Goal: Task Accomplishment & Management: Complete application form

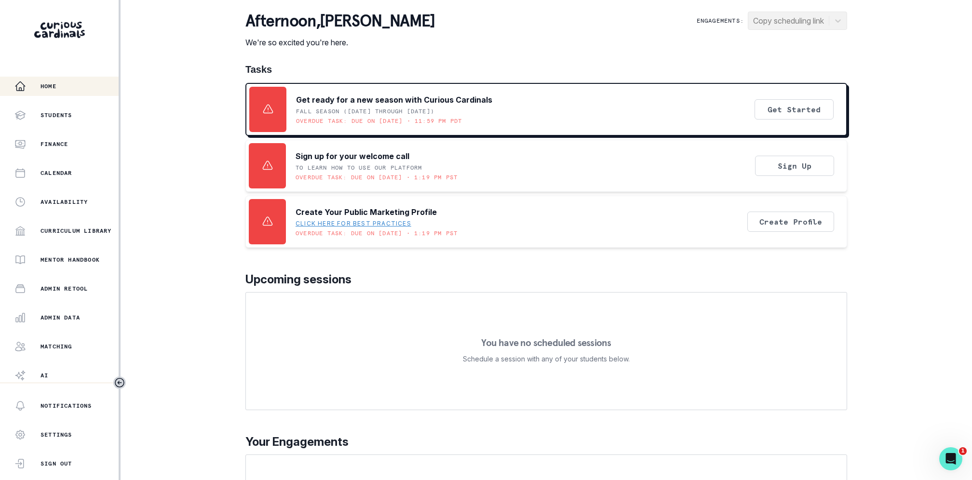
scroll to position [31, 0]
click at [59, 273] on div "Home Students Finance Calendar Availability Curriculum Library Mentor Handbook …" at bounding box center [59, 230] width 119 height 306
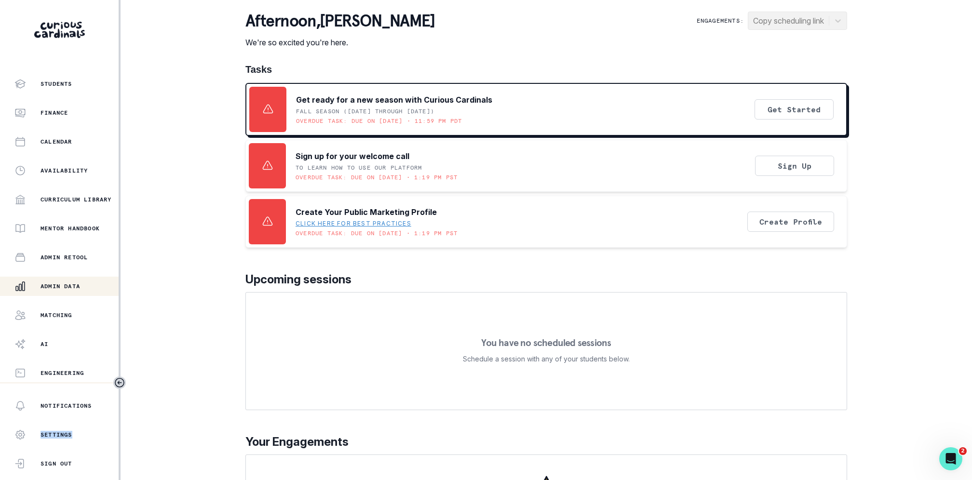
click at [59, 278] on button "Admin Data" at bounding box center [59, 286] width 119 height 19
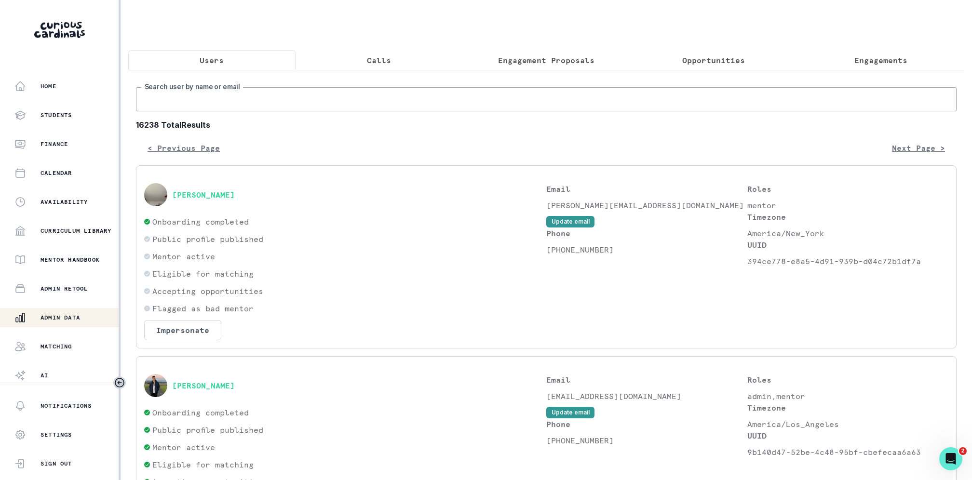
click at [218, 96] on input "Search user by name or email" at bounding box center [546, 99] width 820 height 24
paste input "[PERSON_NAME]"
type input "[PERSON_NAME]"
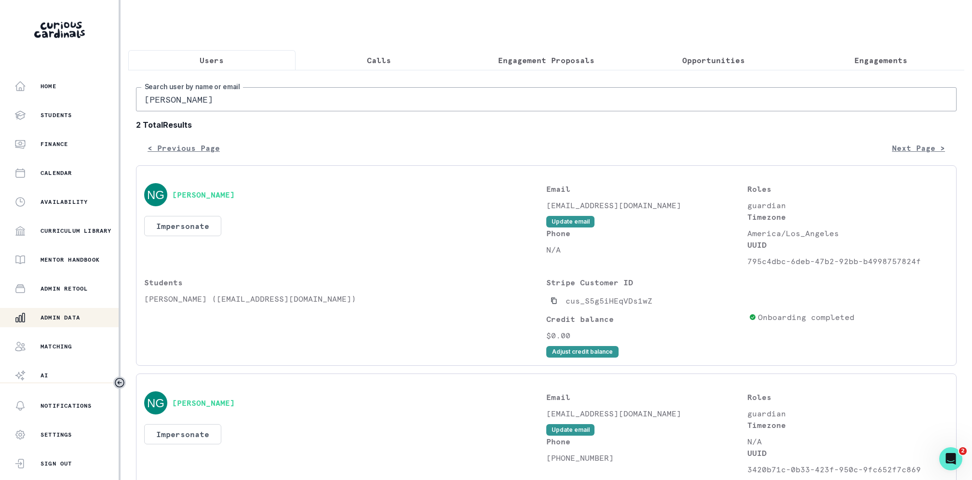
click at [520, 50] on button "Engagement Proposals" at bounding box center [546, 60] width 167 height 20
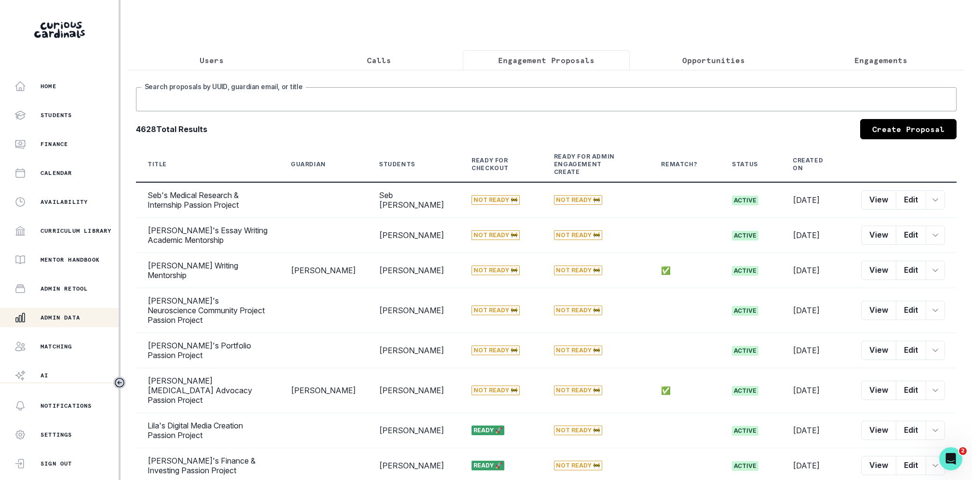
click at [503, 89] on input "Search proposals by UUID, guardian email, or title" at bounding box center [546, 99] width 820 height 24
type input "[PERSON_NAME]"
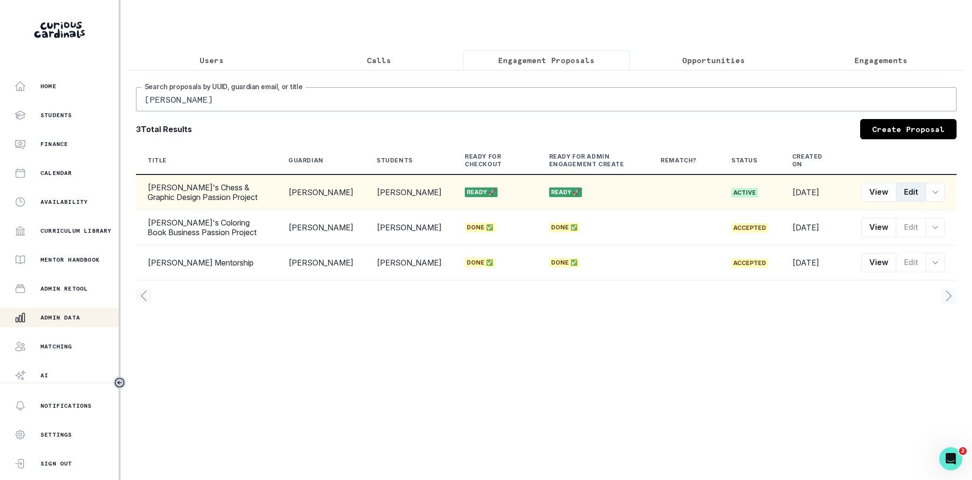
click at [910, 197] on button "Edit" at bounding box center [910, 192] width 30 height 19
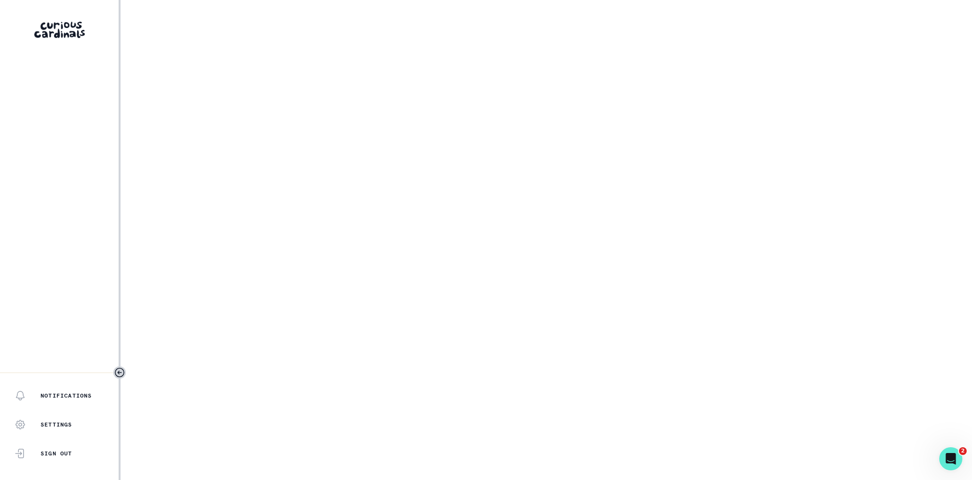
select select "17faa8e4-2b0e-4aee-abf5-4da8e9d87f5d"
select select "21823d02-daa7-4a80-ad24-84d14ee1f86c"
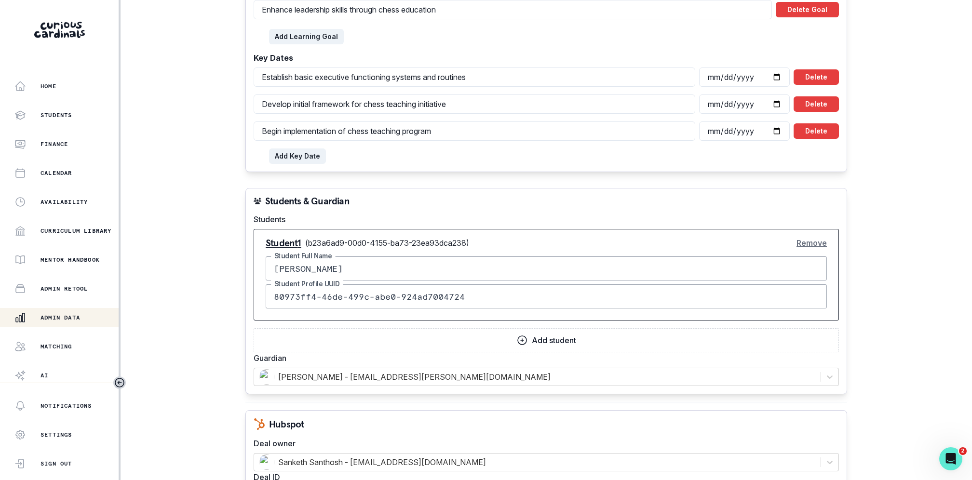
scroll to position [1090, 0]
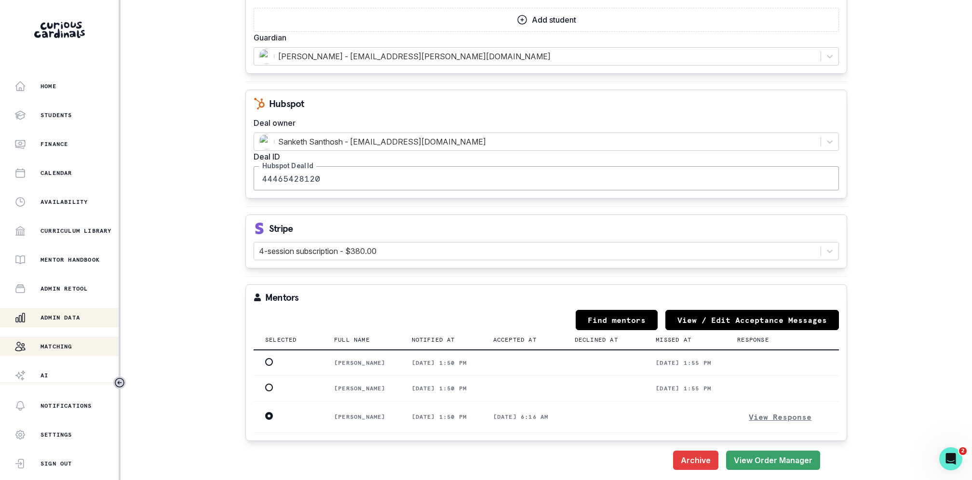
click at [67, 344] on p "Matching" at bounding box center [56, 347] width 32 height 8
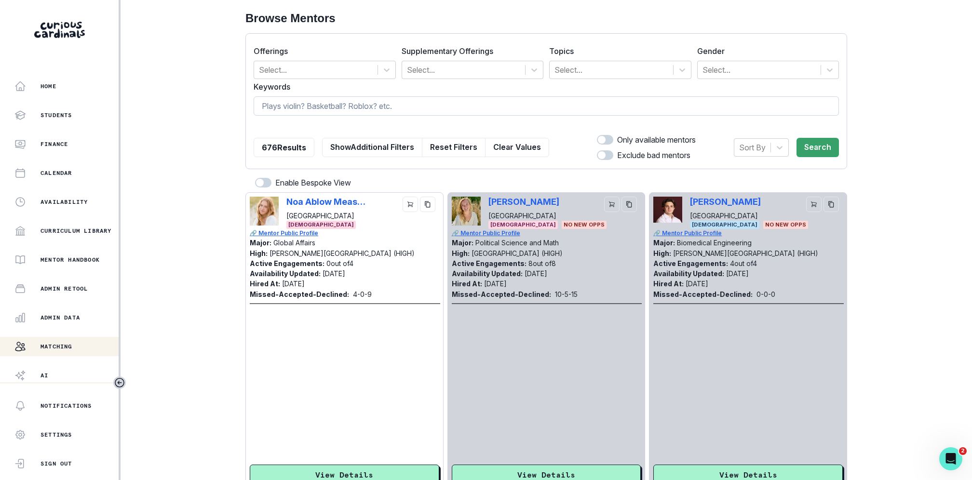
click at [455, 111] on input at bounding box center [546, 105] width 585 height 19
type input "cumming"
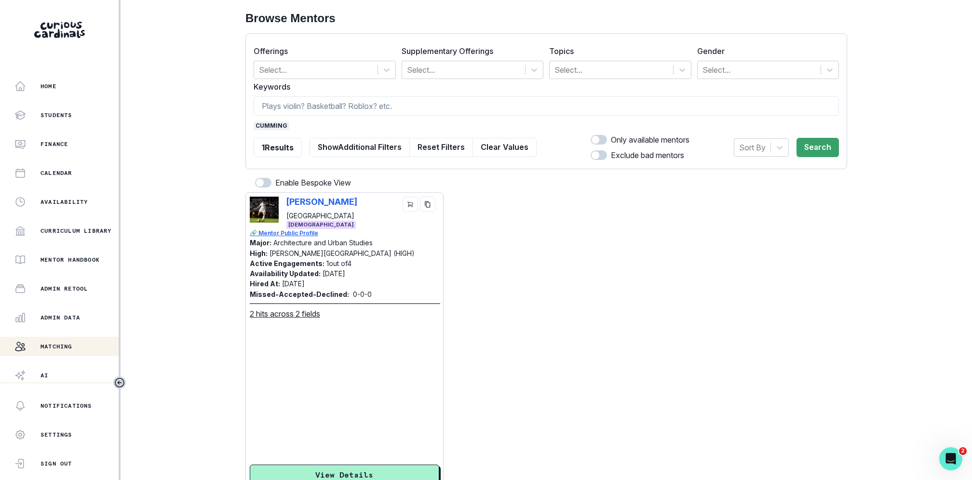
scroll to position [43, 0]
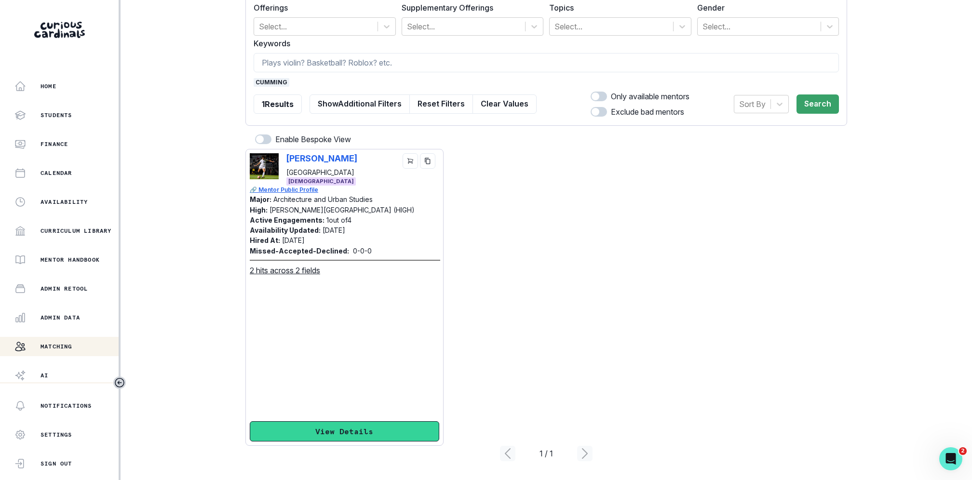
click at [335, 432] on button "View Details" at bounding box center [344, 431] width 189 height 20
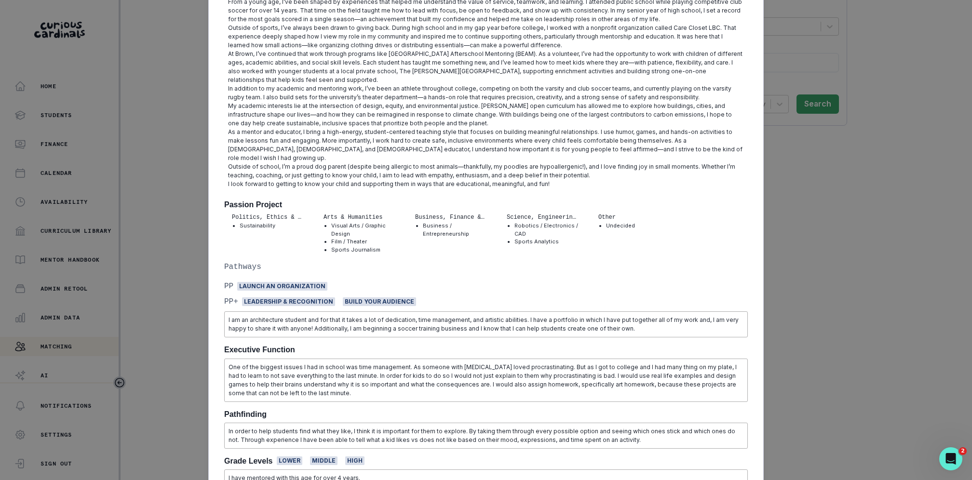
scroll to position [0, 0]
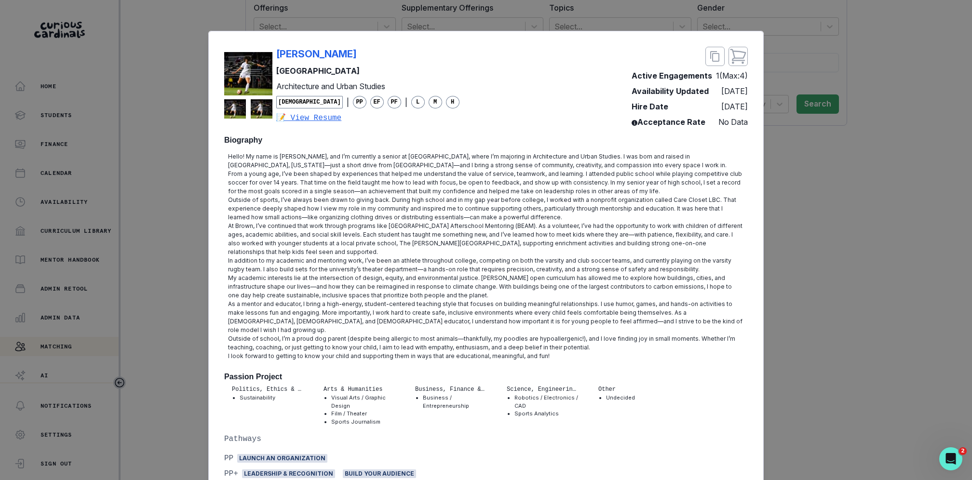
click at [776, 70] on div "Court [PERSON_NAME] Brown University Architecture and Urban Studies [DEMOGRAPHI…" at bounding box center [486, 240] width 972 height 480
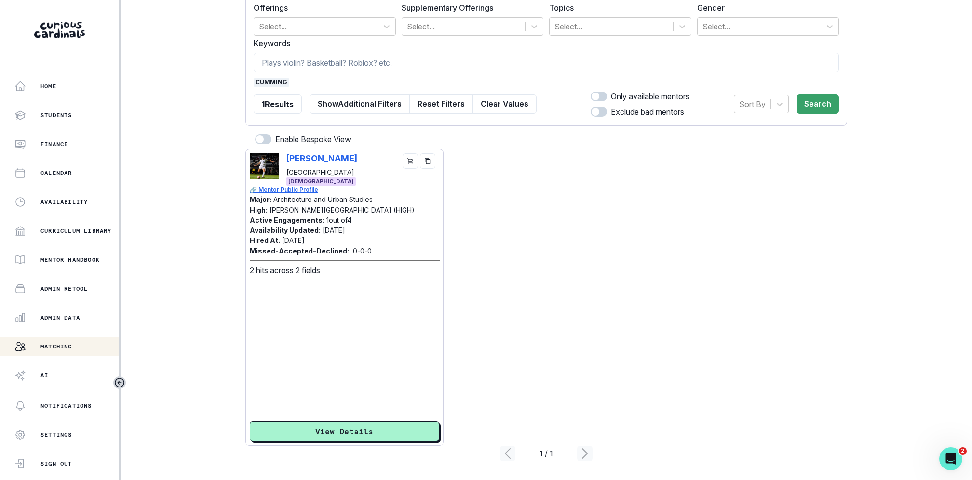
click at [535, 149] on div "Court [PERSON_NAME] Brown University [DEMOGRAPHIC_DATA] 🔗 Mentor Public Profile…" at bounding box center [545, 297] width 601 height 297
click at [66, 325] on button "Admin Data" at bounding box center [59, 317] width 119 height 19
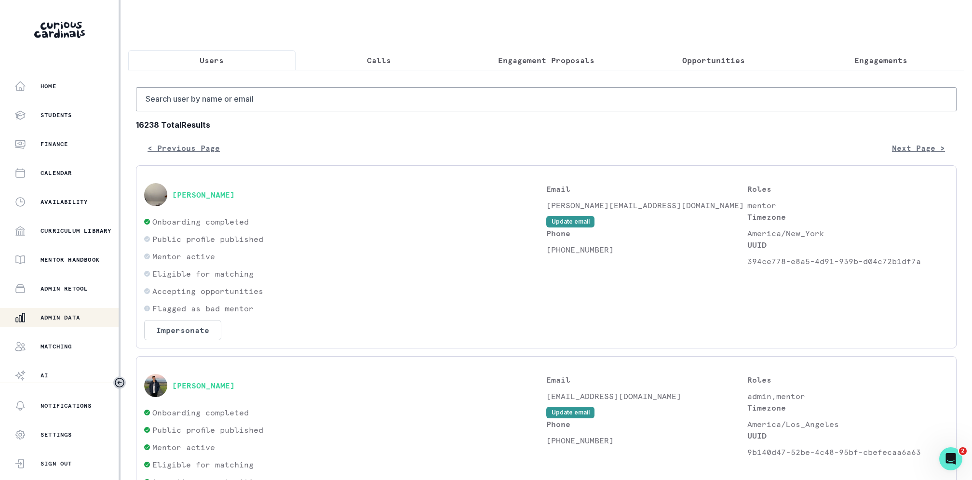
click at [574, 53] on button "Engagement Proposals" at bounding box center [546, 60] width 167 height 20
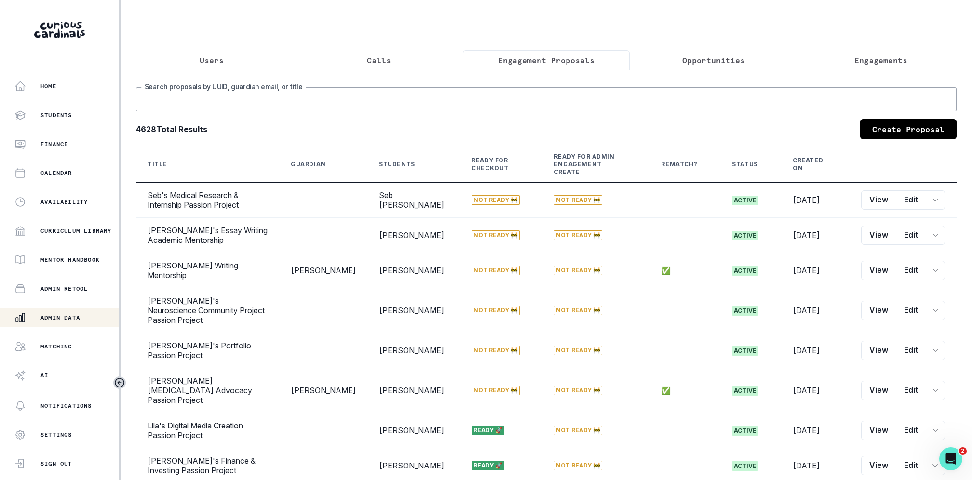
click at [572, 106] on input "Search proposals by UUID, guardian email, or title" at bounding box center [546, 99] width 820 height 24
type input "[PERSON_NAME]"
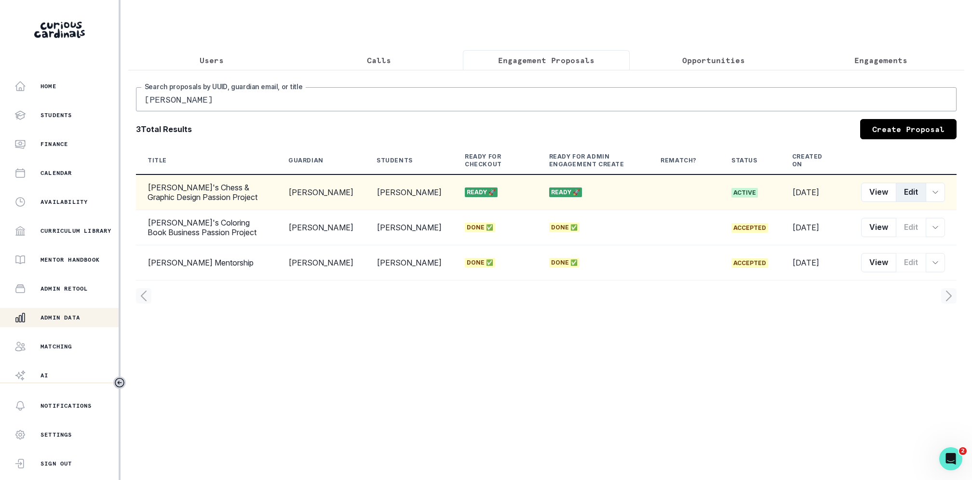
click at [913, 198] on button "Edit" at bounding box center [910, 192] width 30 height 19
select select "17faa8e4-2b0e-4aee-abf5-4da8e9d87f5d"
select select "21823d02-daa7-4a80-ad24-84d14ee1f86c"
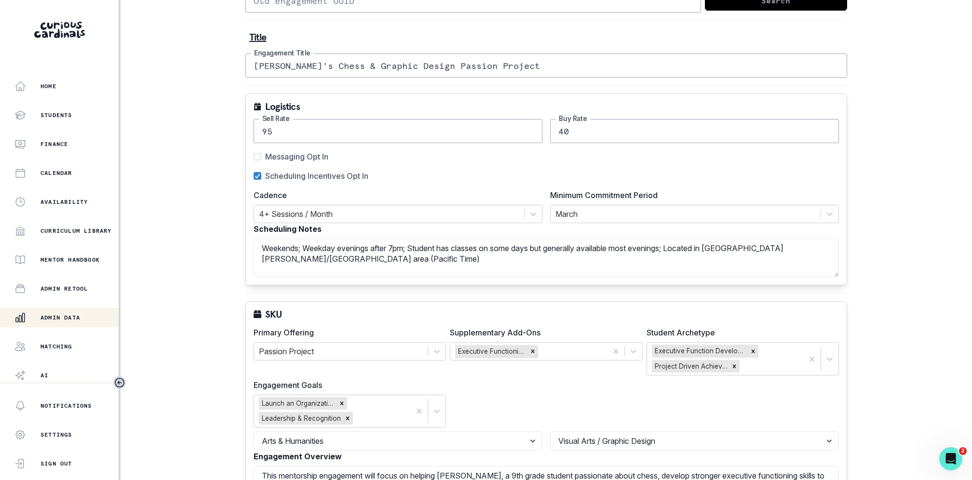
scroll to position [101, 0]
click at [321, 206] on div at bounding box center [389, 212] width 260 height 13
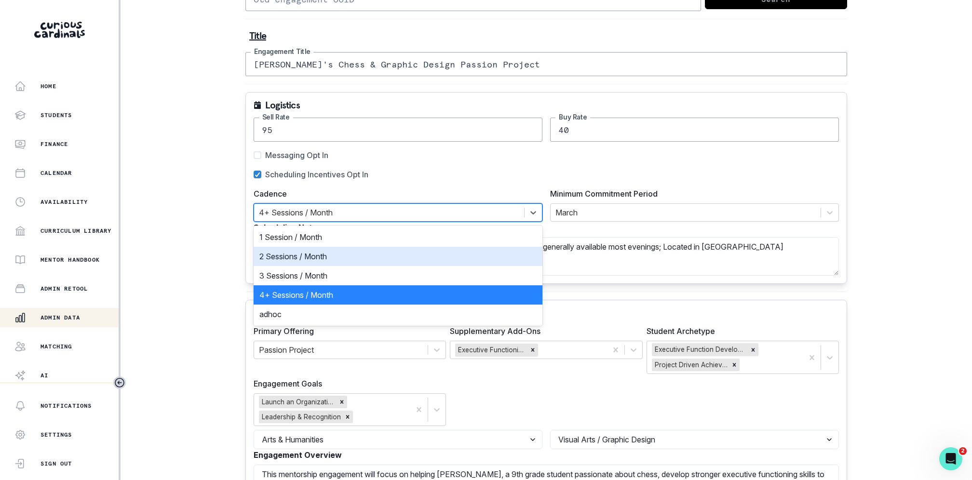
click at [313, 247] on div "2 Sessions / Month" at bounding box center [398, 256] width 289 height 19
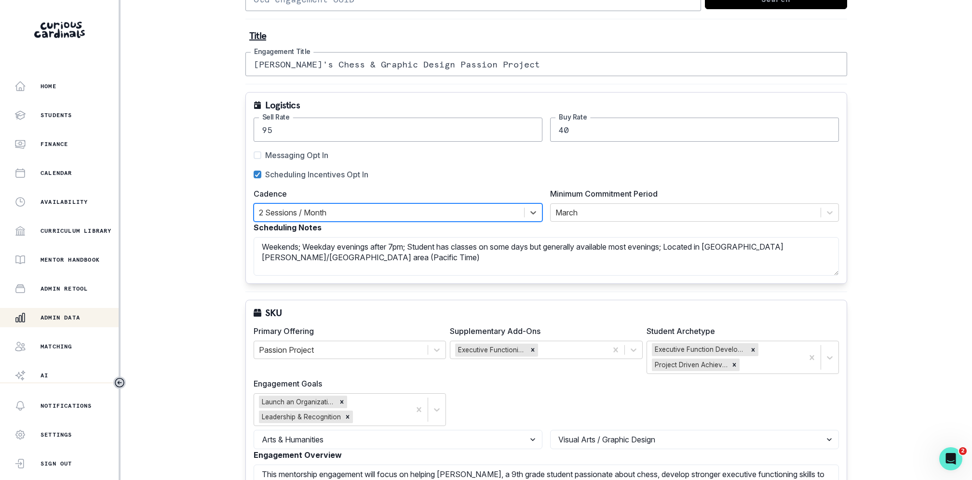
click at [548, 160] on div "Logistics 95 Sell Rate 40 Buy Rate Messaging Opt In Scheduling Incentives Opt I…" at bounding box center [545, 188] width 601 height 192
click at [582, 206] on div at bounding box center [685, 212] width 260 height 13
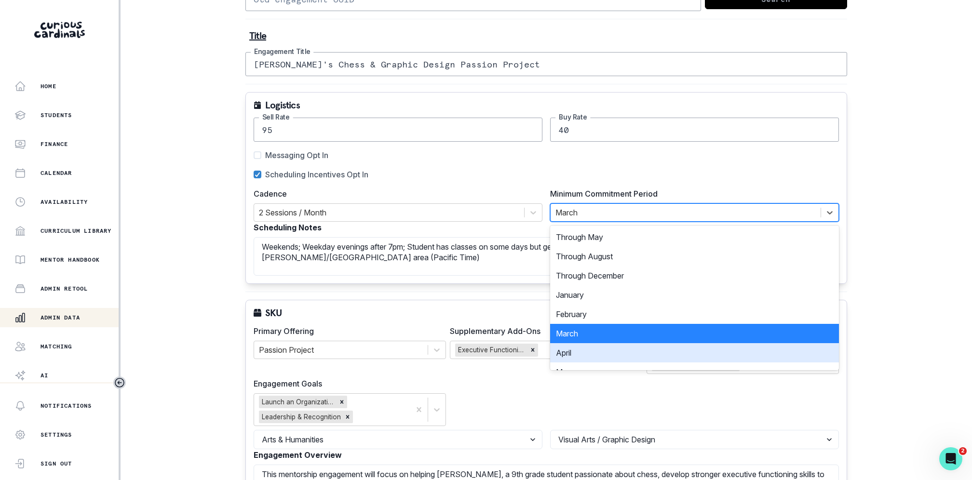
click at [568, 343] on div "April" at bounding box center [694, 352] width 289 height 19
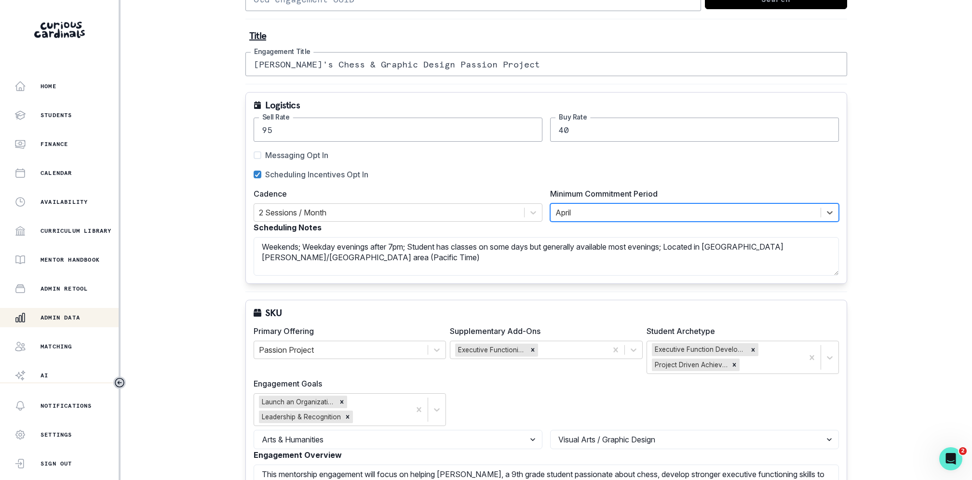
click at [544, 188] on div "Cadence 2 Sessions / Month Minimum Commitment Period option April, selected. Se…" at bounding box center [546, 205] width 585 height 34
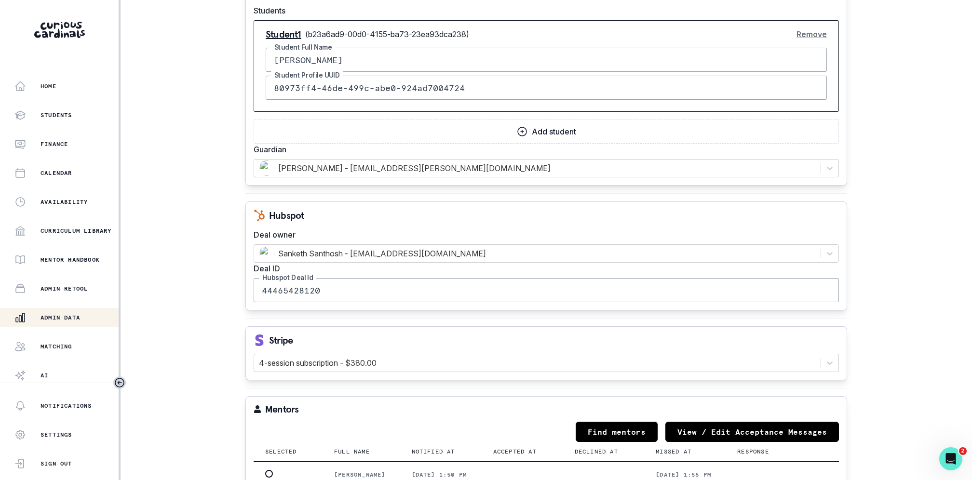
scroll to position [1198, 0]
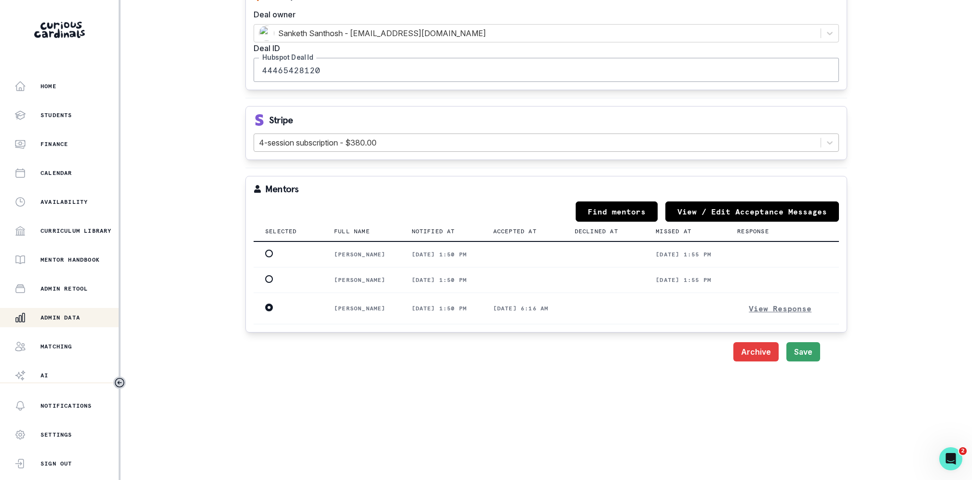
click at [486, 136] on div at bounding box center [537, 142] width 557 height 13
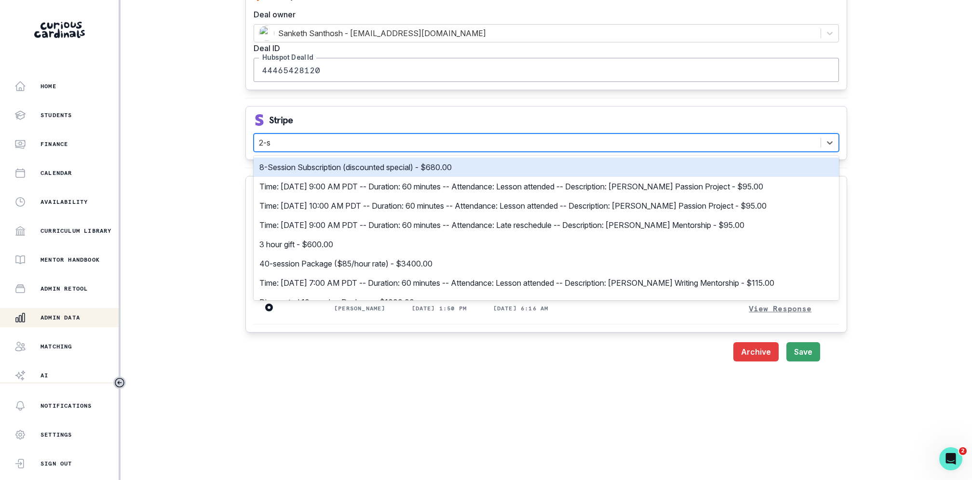
type input "2-se"
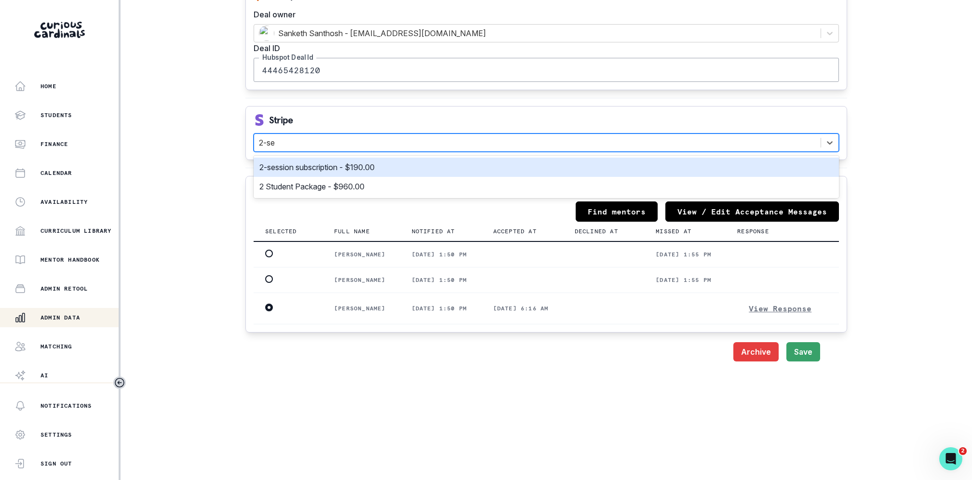
click at [482, 161] on div "2-session subscription - $190.00" at bounding box center [546, 167] width 574 height 12
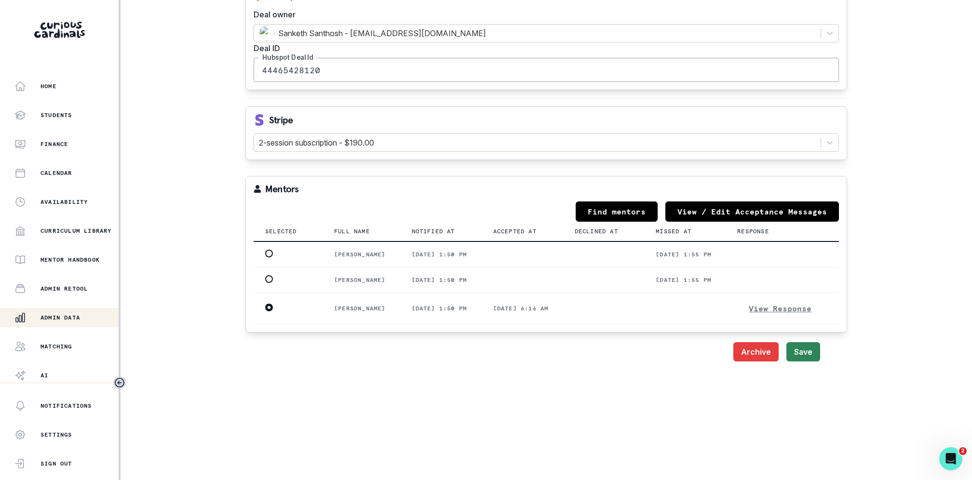
click at [797, 347] on button "Save" at bounding box center [803, 351] width 34 height 19
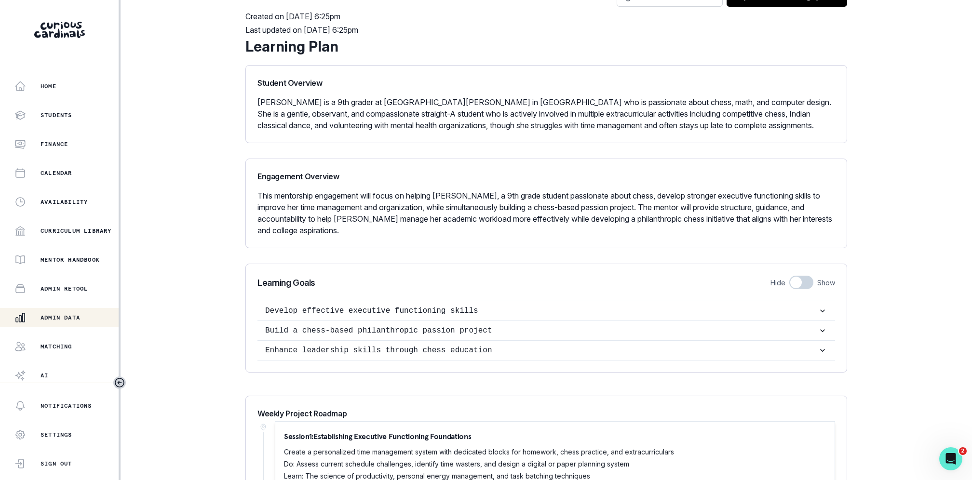
scroll to position [282, 0]
click at [55, 313] on div "Admin Data" at bounding box center [66, 318] width 104 height 12
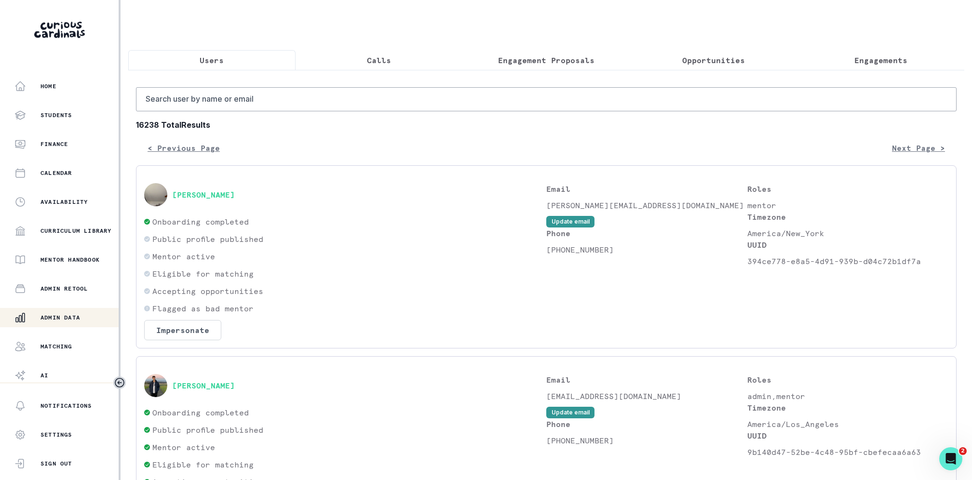
click at [522, 67] on button "Engagement Proposals" at bounding box center [546, 60] width 167 height 20
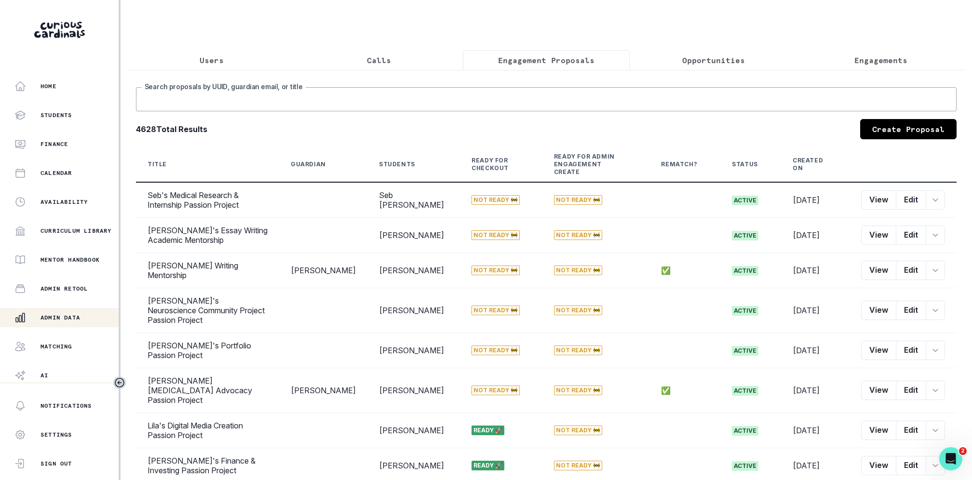
click at [522, 98] on input "Search proposals by UUID, guardian email, or title" at bounding box center [546, 99] width 820 height 24
type input "[PERSON_NAME]"
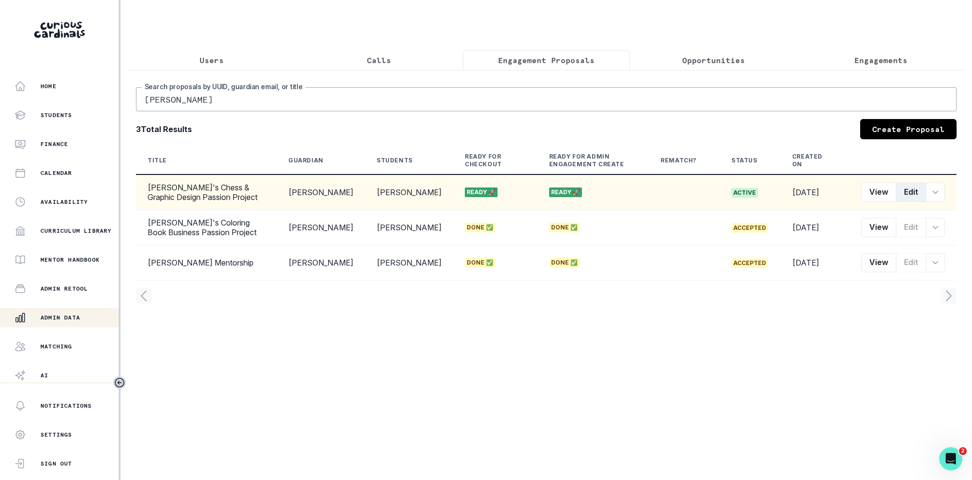
click at [904, 189] on button "Edit" at bounding box center [910, 192] width 30 height 19
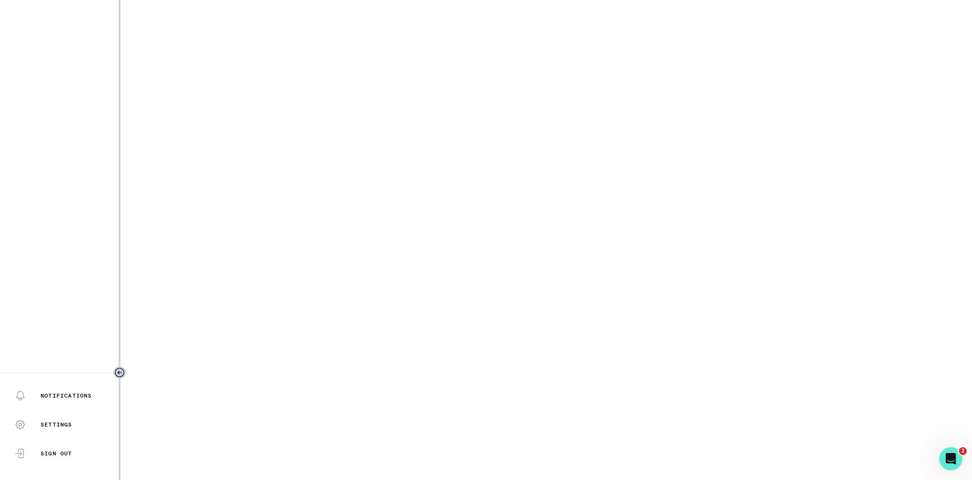
select select "17faa8e4-2b0e-4aee-abf5-4da8e9d87f5d"
select select "21823d02-daa7-4a80-ad24-84d14ee1f86c"
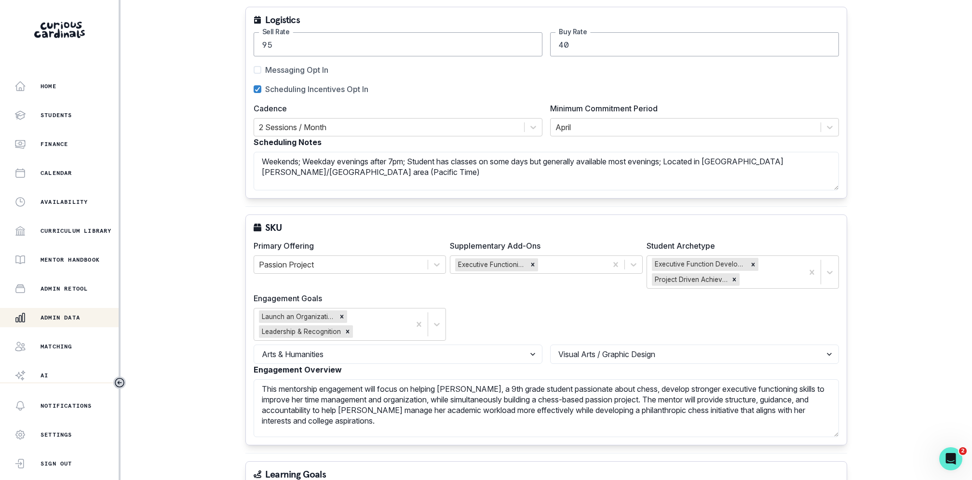
scroll to position [192, 0]
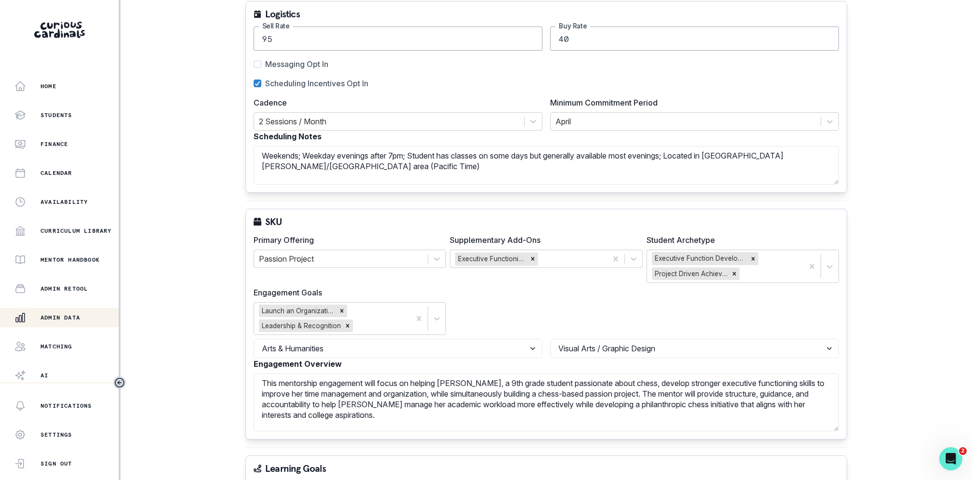
click at [529, 234] on label "Supplementary Add-Ons" at bounding box center [543, 240] width 187 height 12
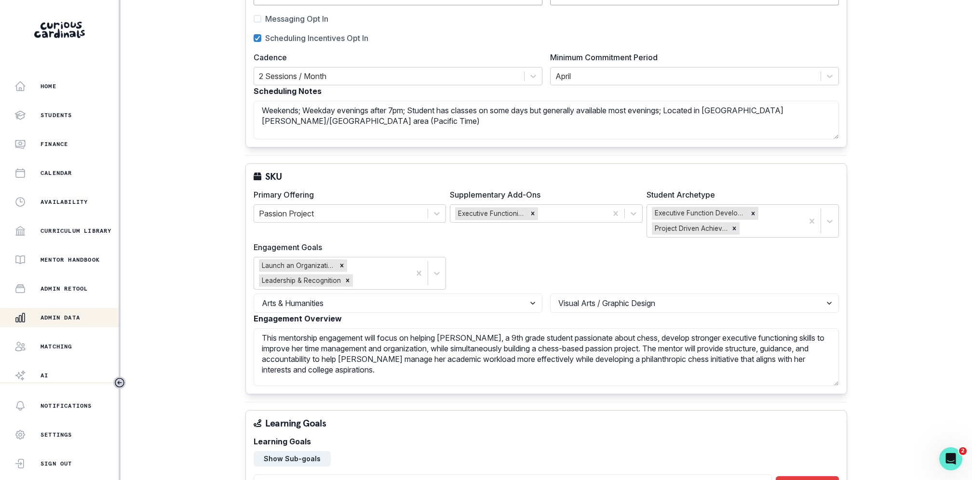
scroll to position [238, 0]
